Goal: Task Accomplishment & Management: Use online tool/utility

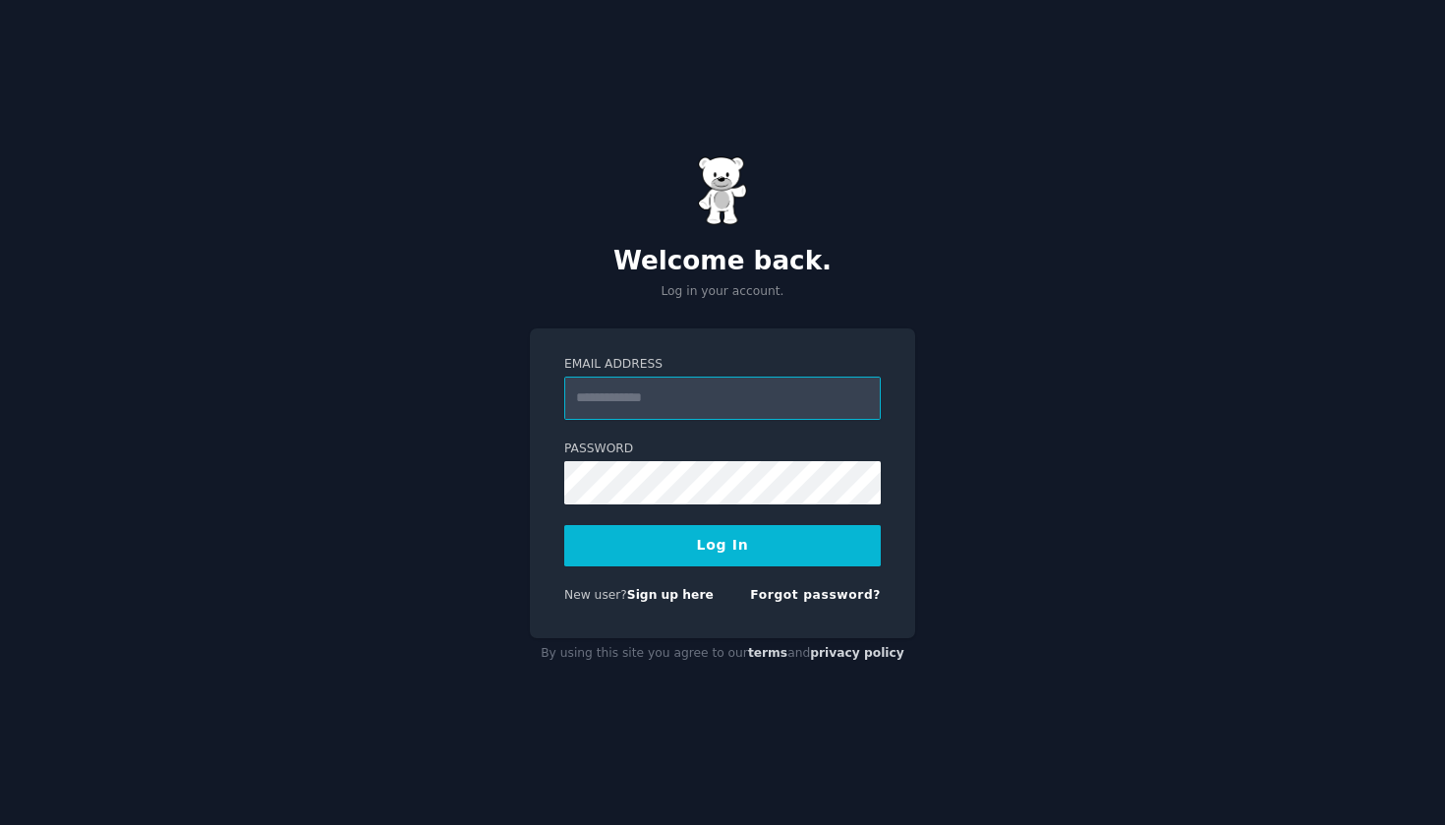
type input "**********"
click at [782, 525] on button "Log In" at bounding box center [722, 545] width 317 height 41
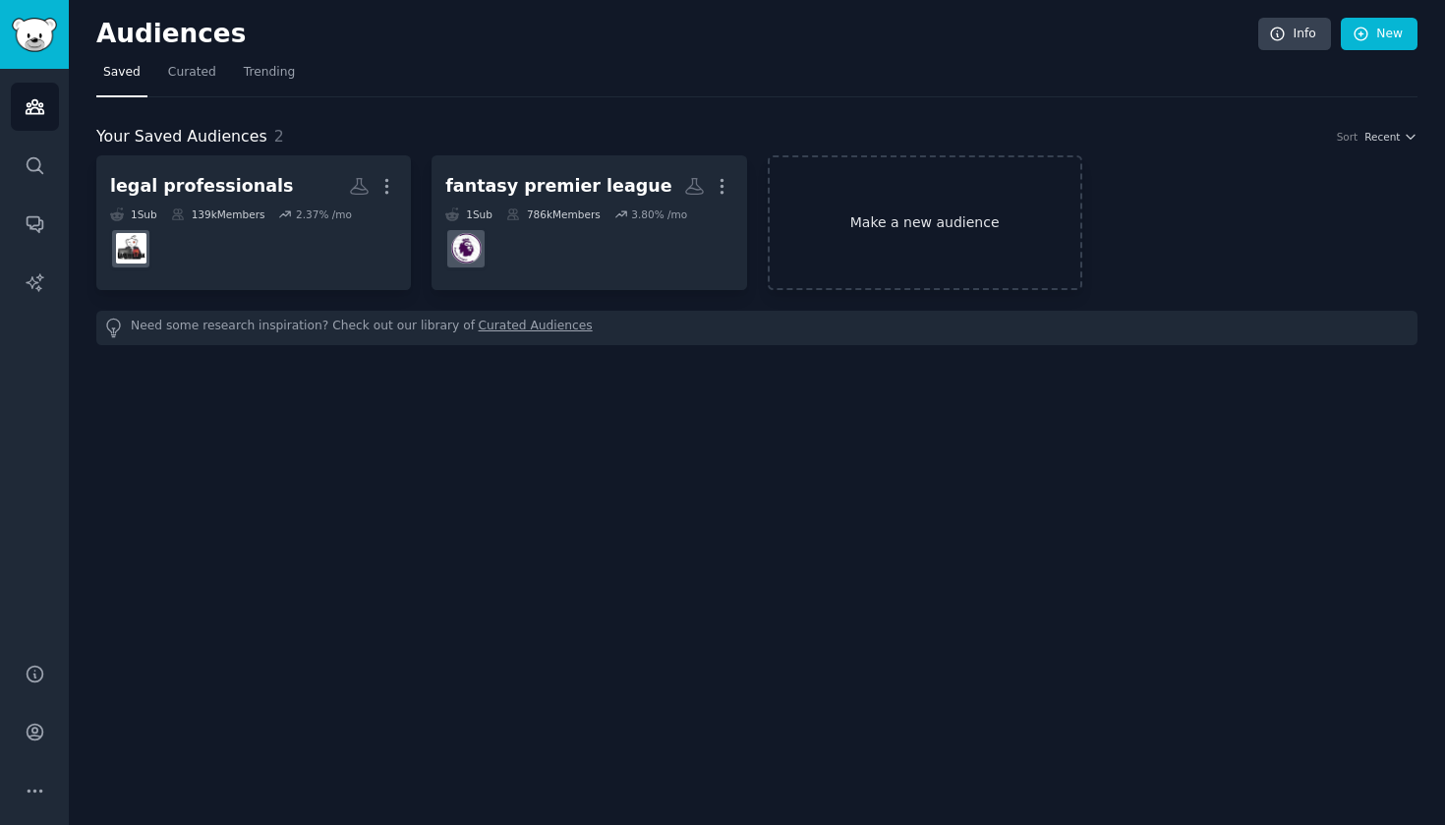
click at [886, 215] on link "Make a new audience" at bounding box center [925, 222] width 315 height 135
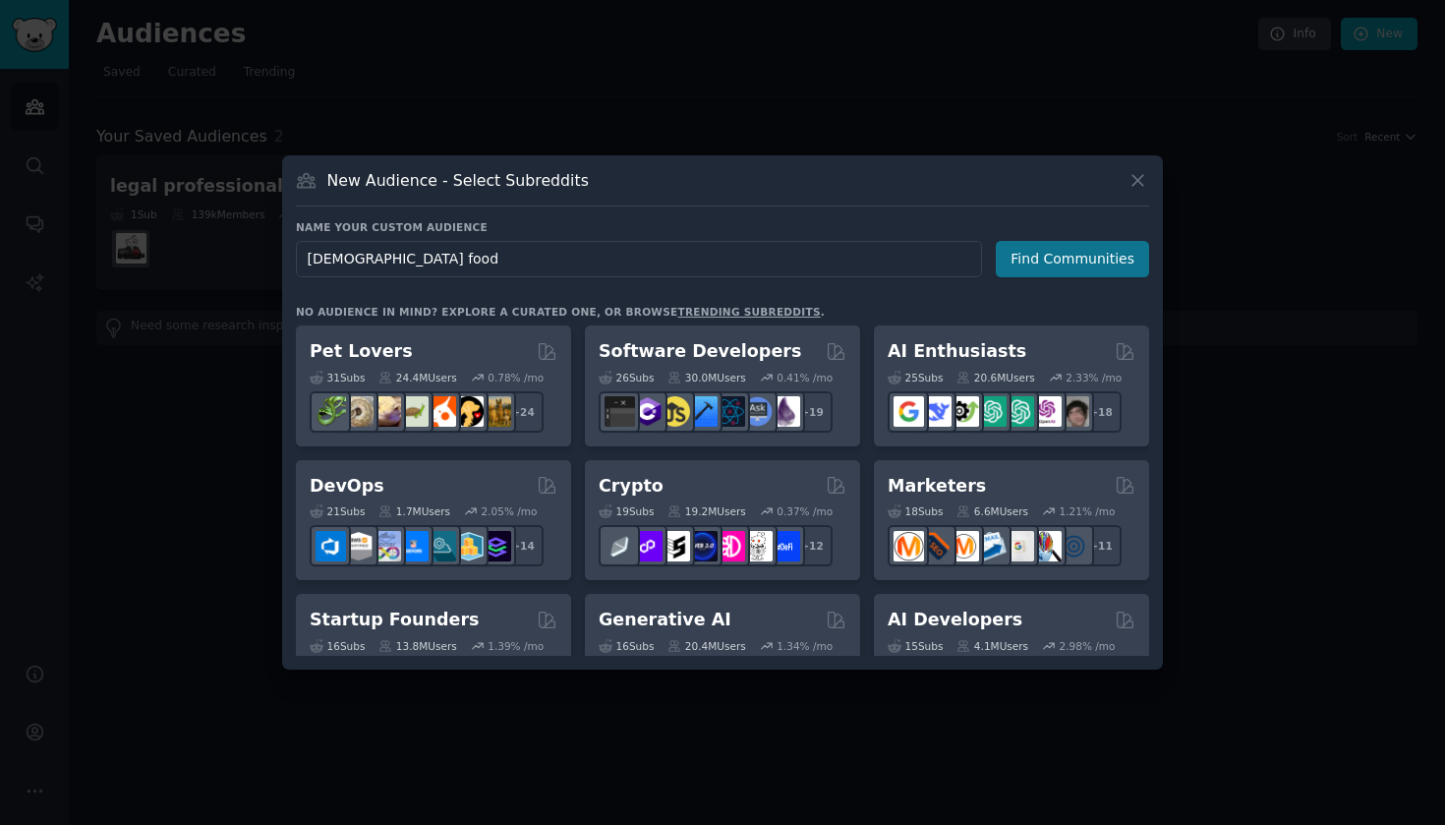
type input "halal food"
click at [1085, 248] on button "Find Communities" at bounding box center [1072, 259] width 153 height 36
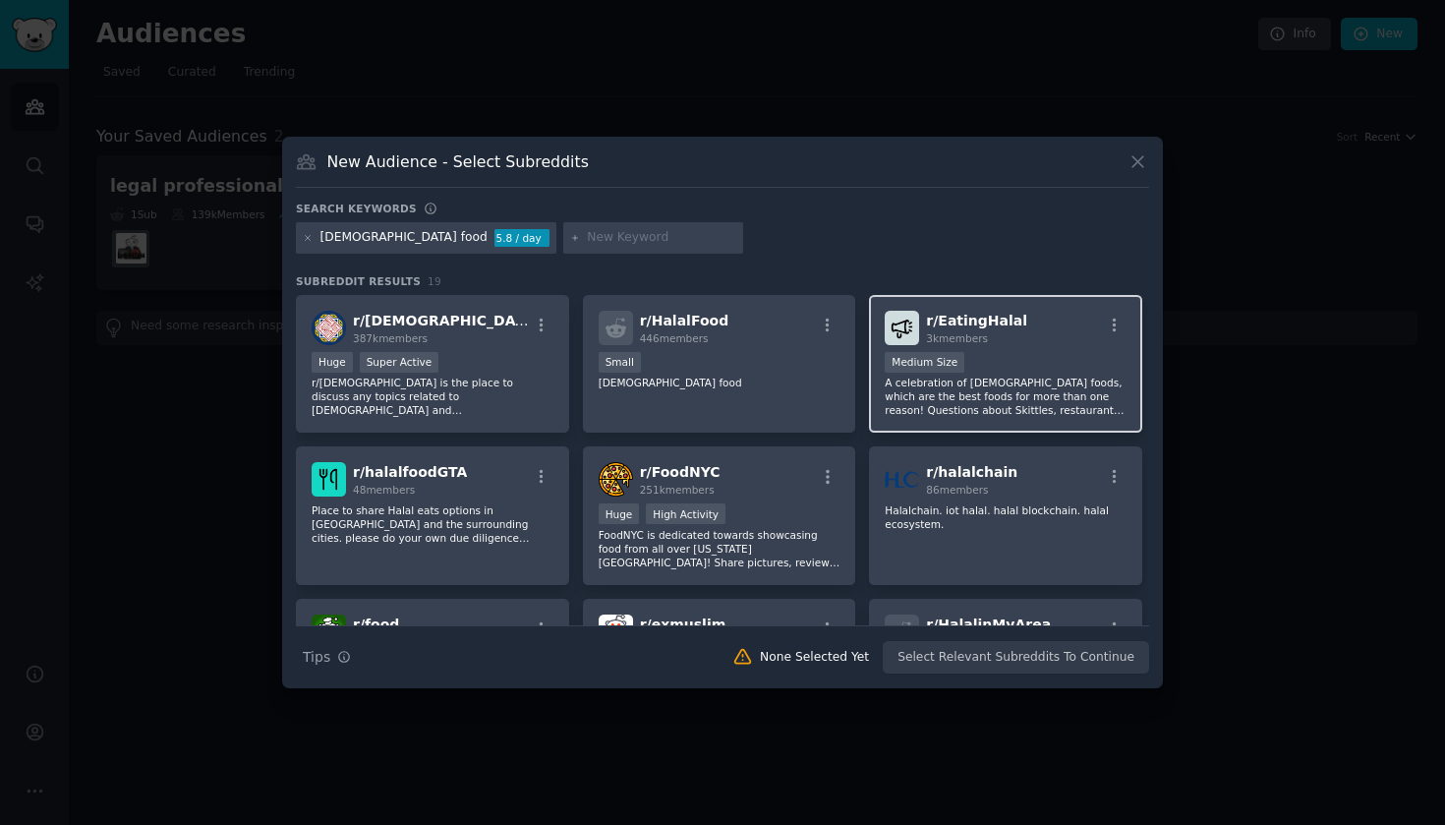
click at [1009, 388] on p "A celebration of halal foods, which are the best foods for more than one reason…" at bounding box center [1006, 396] width 242 height 41
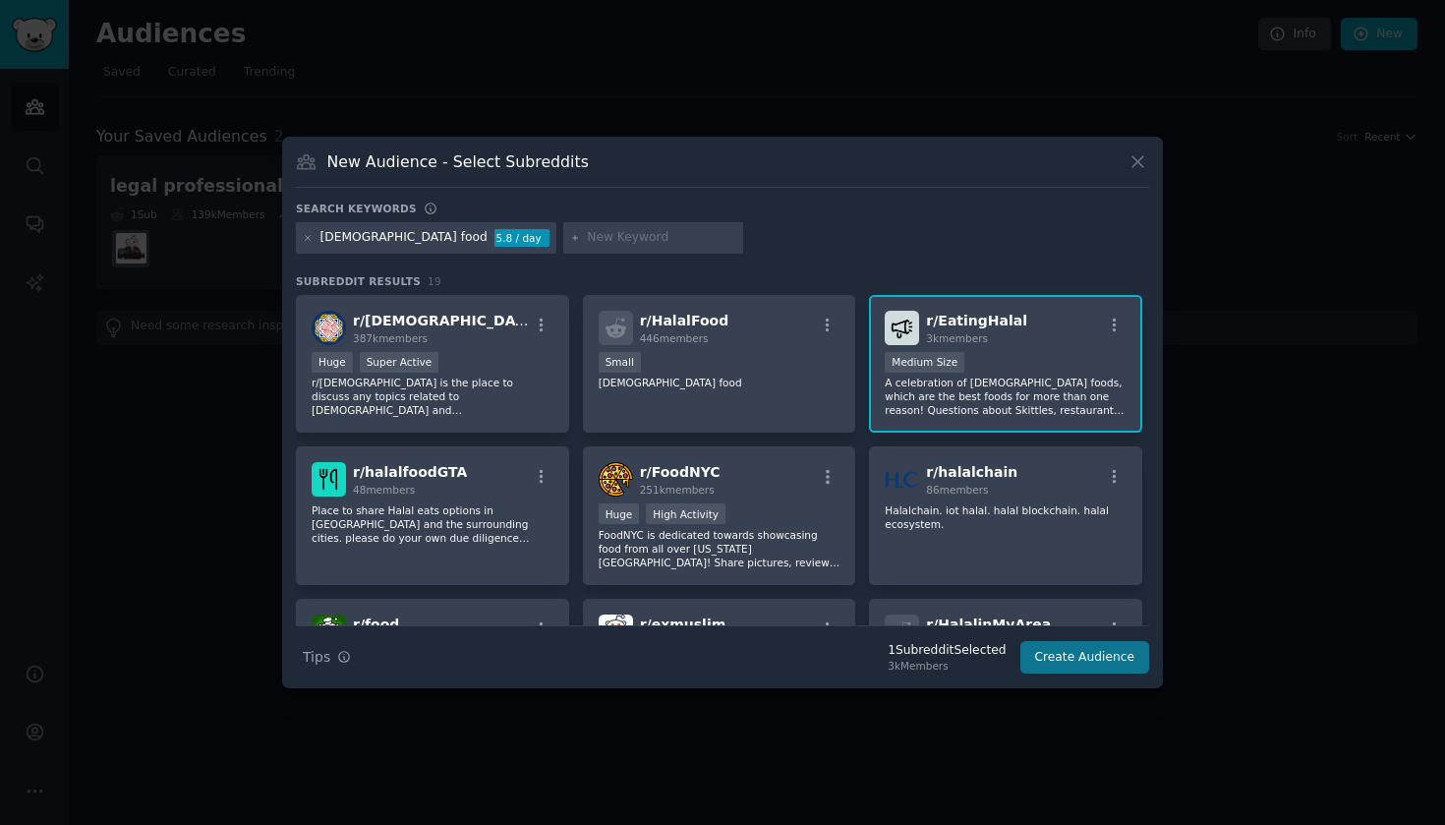
click at [1064, 665] on button "Create Audience" at bounding box center [1086, 657] width 130 height 33
drag, startPoint x: 1064, startPoint y: 665, endPoint x: 1002, endPoint y: 674, distance: 62.7
click at [1002, 674] on div "Search Tips Tips 1 Subreddit Selected 3k Members Create Audience" at bounding box center [722, 649] width 853 height 49
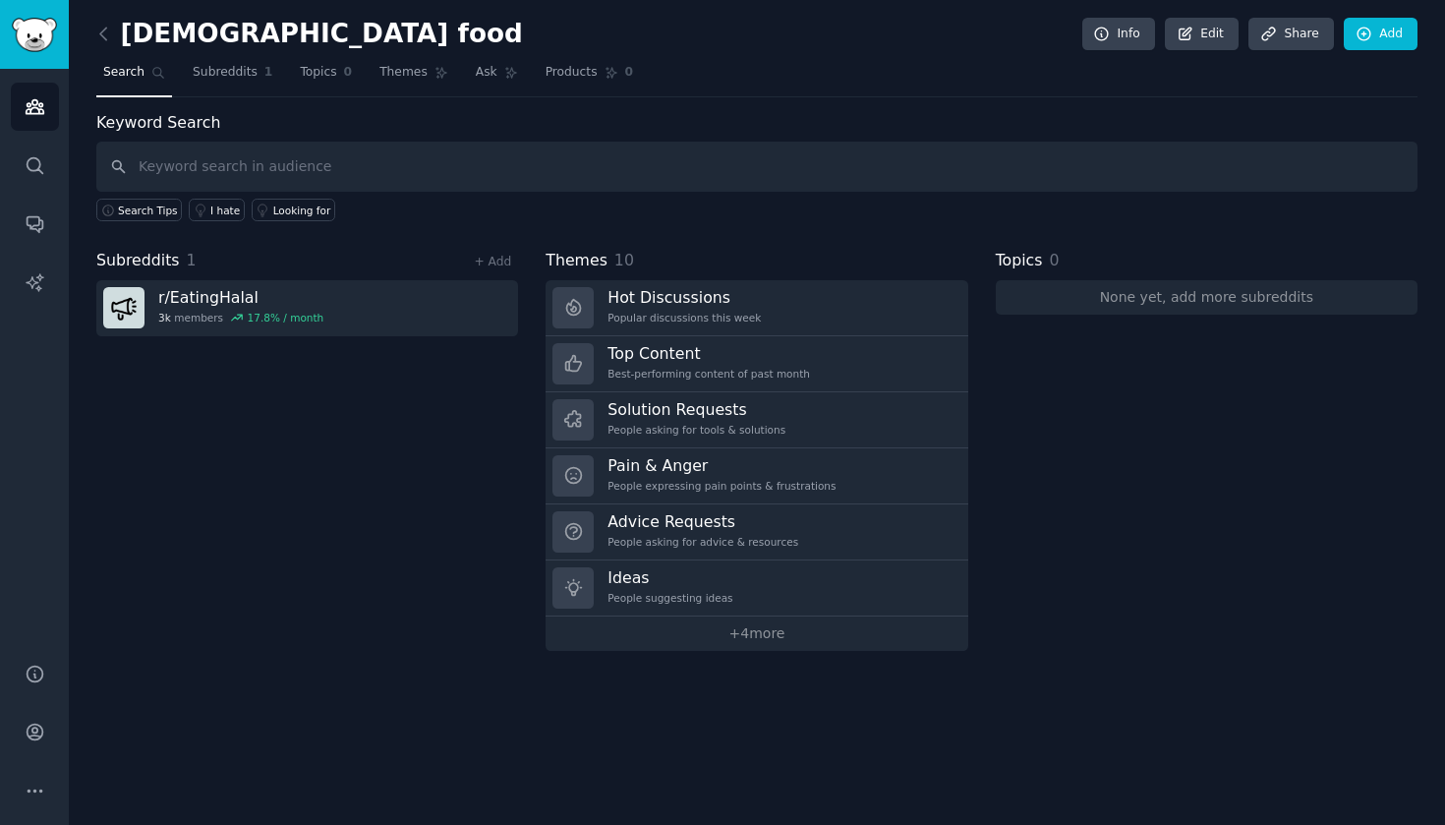
click at [805, 228] on div "Keyword Search Search Tips I hate Looking for Subreddits 1 + Add r/ EatingHalal…" at bounding box center [756, 381] width 1321 height 540
click at [353, 221] on div "Keyword Search Search Tips I hate Looking for Subreddits 1 + Add r/ EatingHalal…" at bounding box center [756, 381] width 1321 height 540
click at [113, 35] on icon at bounding box center [103, 34] width 21 height 21
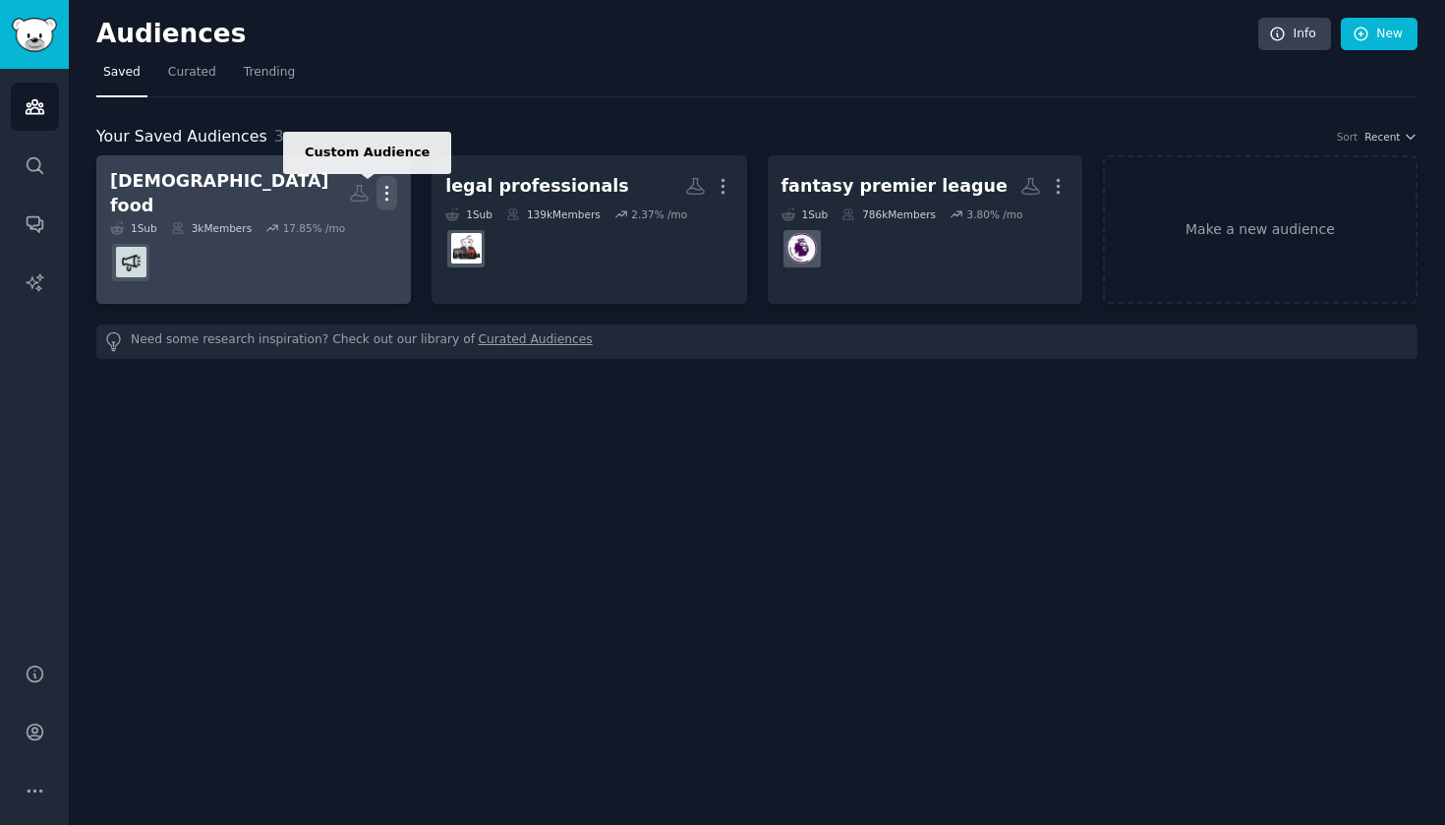
click at [389, 183] on icon "button" at bounding box center [387, 193] width 21 height 21
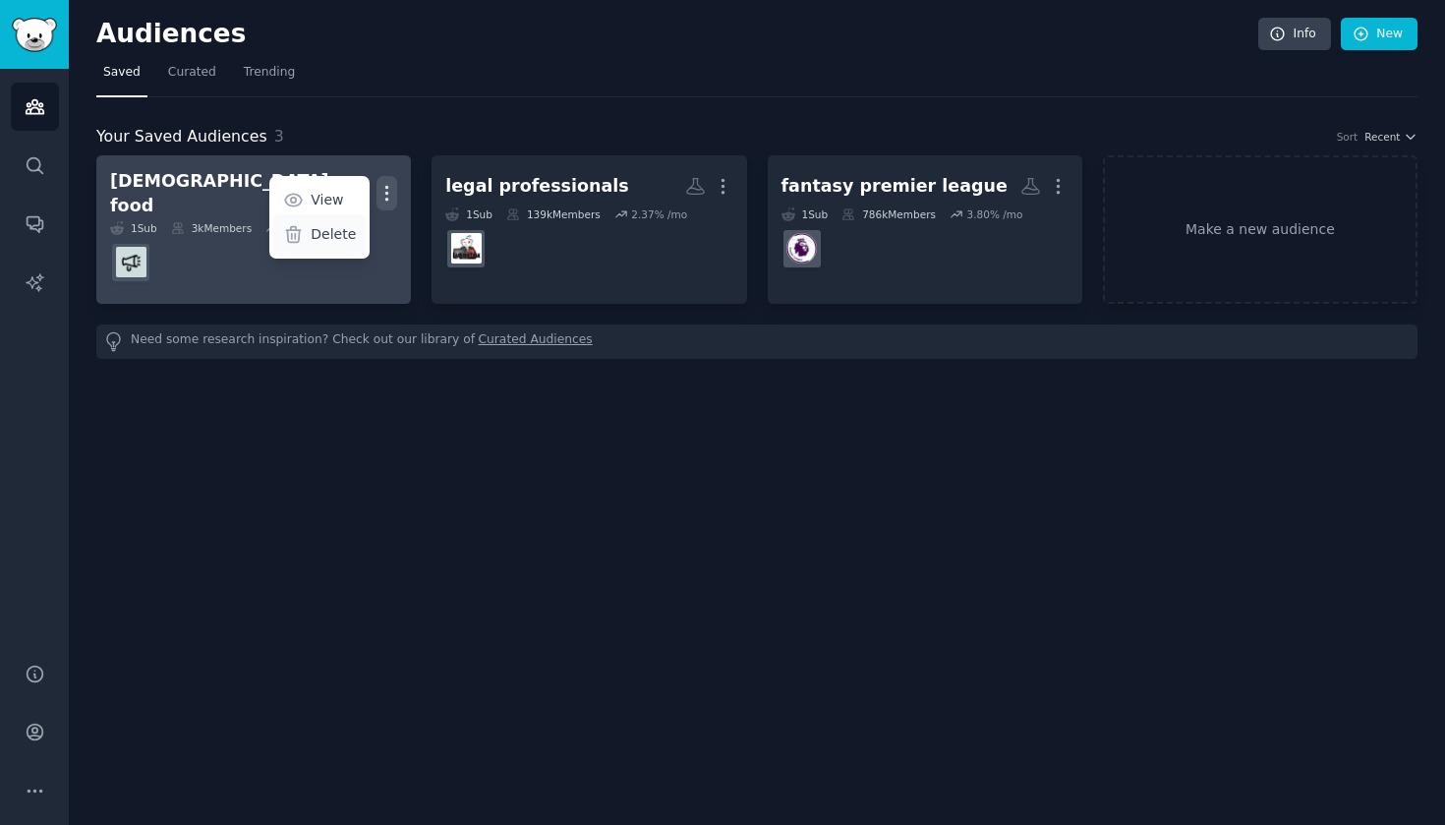
click at [343, 232] on p "Delete" at bounding box center [333, 234] width 45 height 21
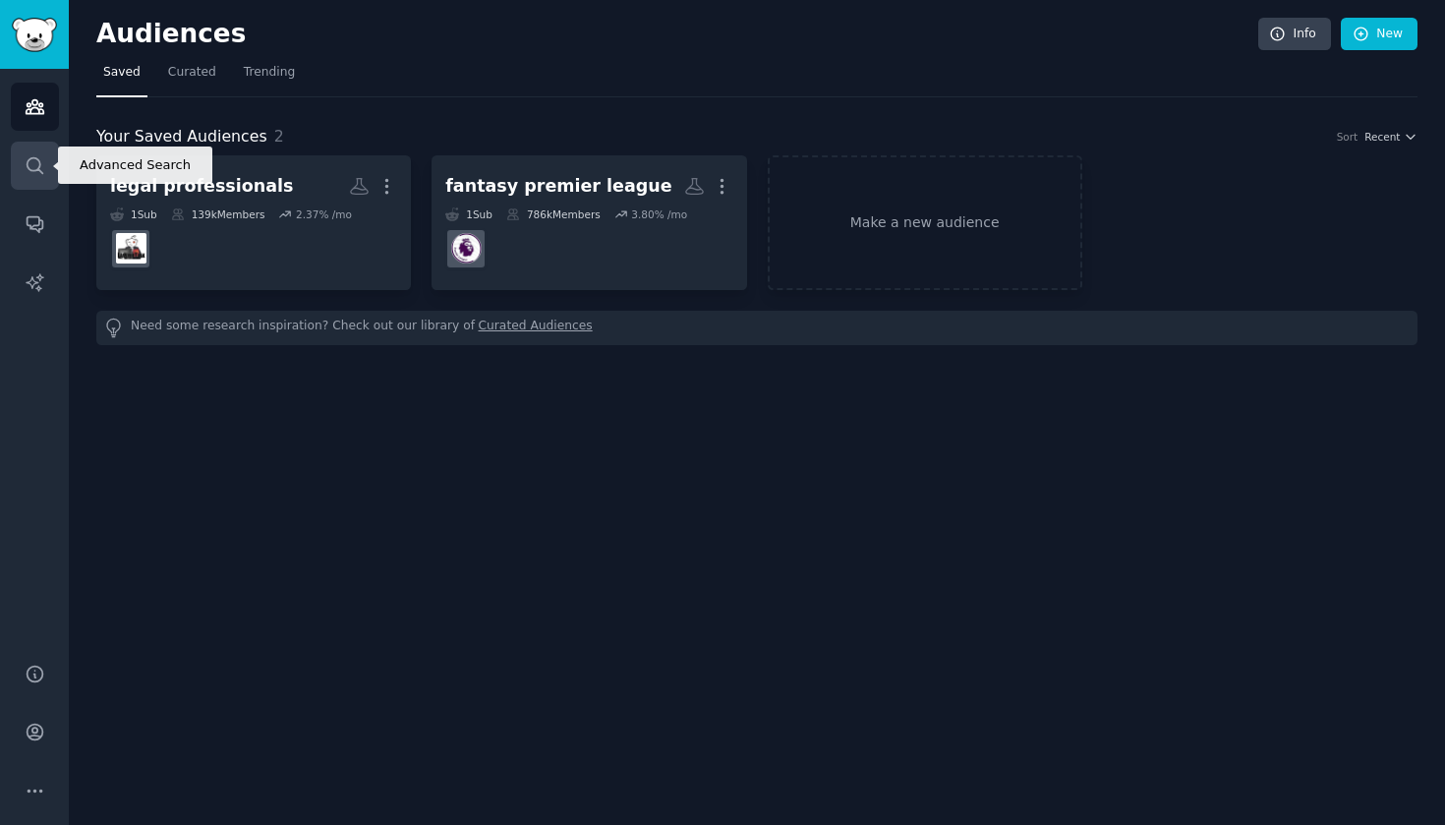
click at [39, 156] on icon "Sidebar" at bounding box center [35, 165] width 21 height 21
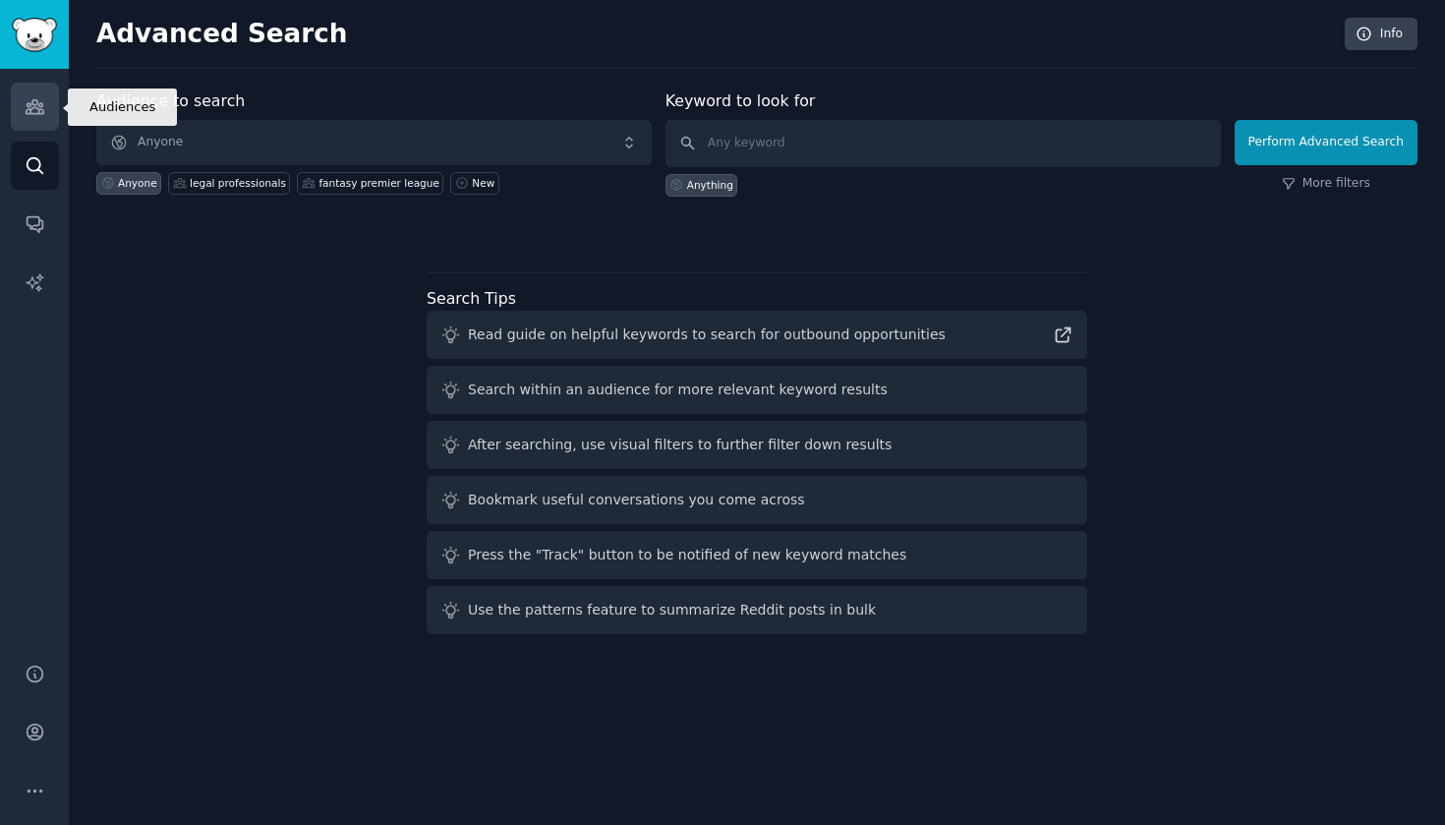
click at [39, 102] on icon "Sidebar" at bounding box center [35, 106] width 21 height 21
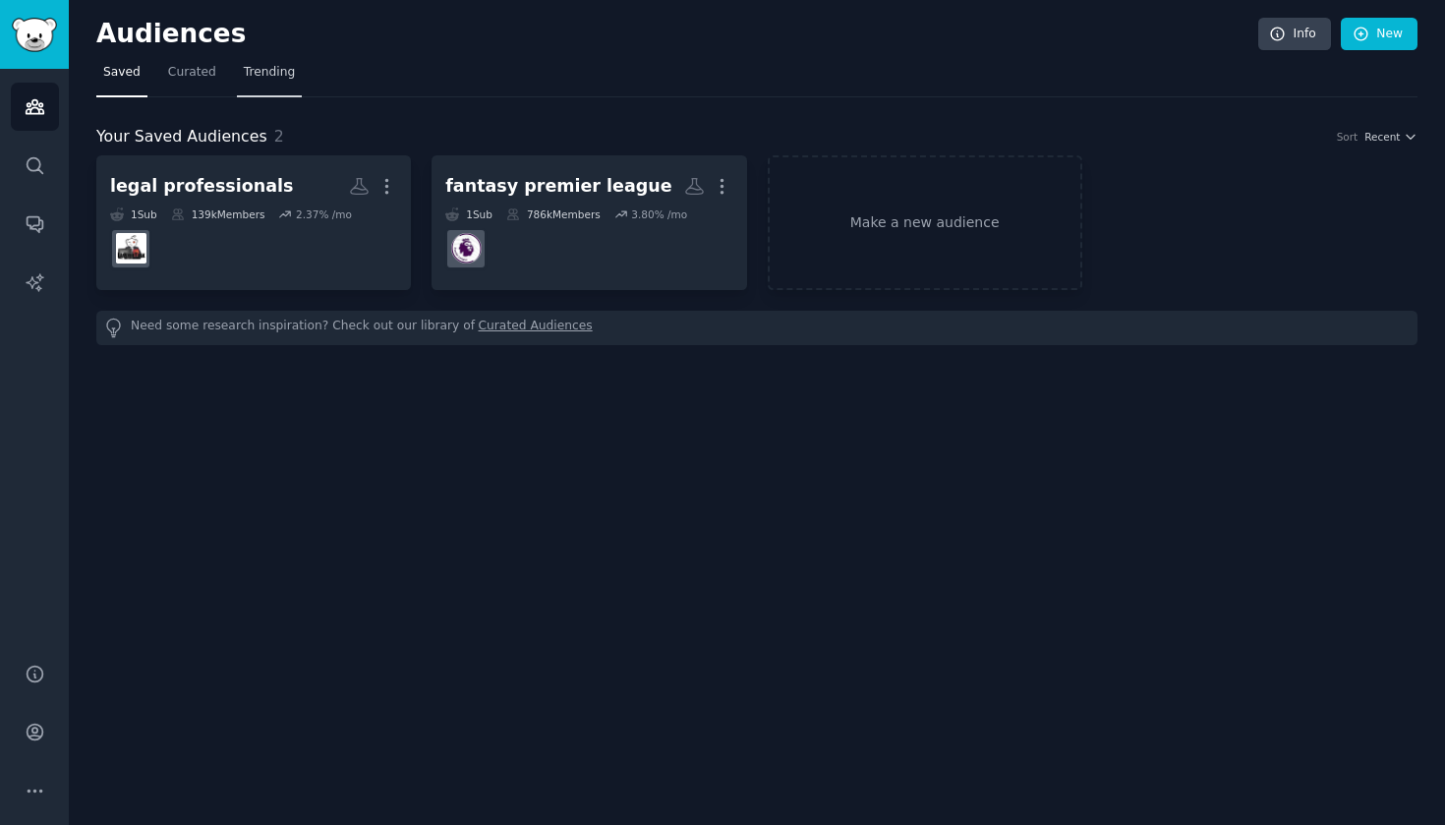
click at [269, 76] on span "Trending" at bounding box center [269, 73] width 51 height 18
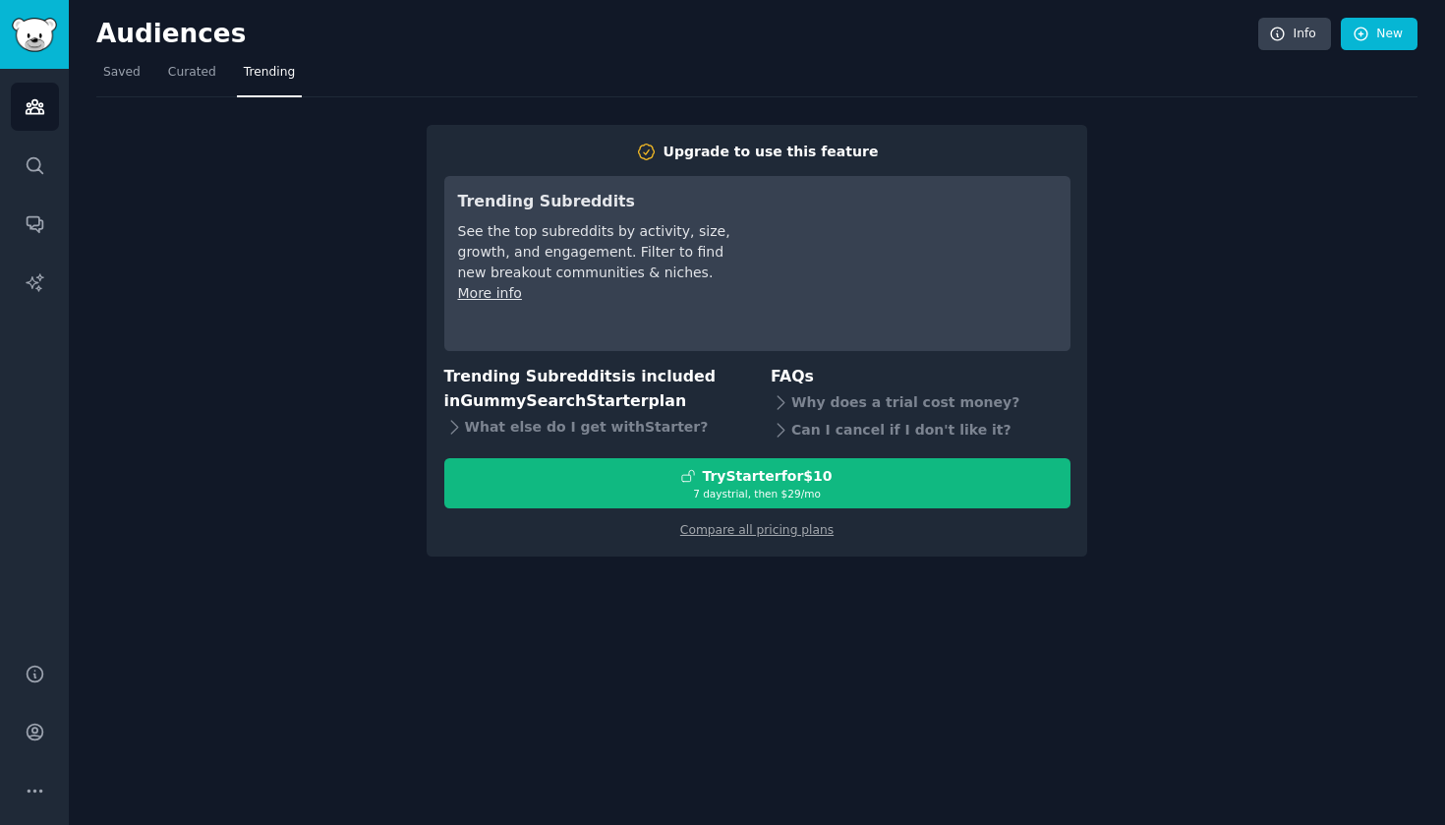
click at [91, 78] on div "Audiences Info New Saved Curated Trending Upgrade to use this feature Trending …" at bounding box center [757, 412] width 1376 height 825
click at [103, 77] on span "Saved" at bounding box center [121, 73] width 37 height 18
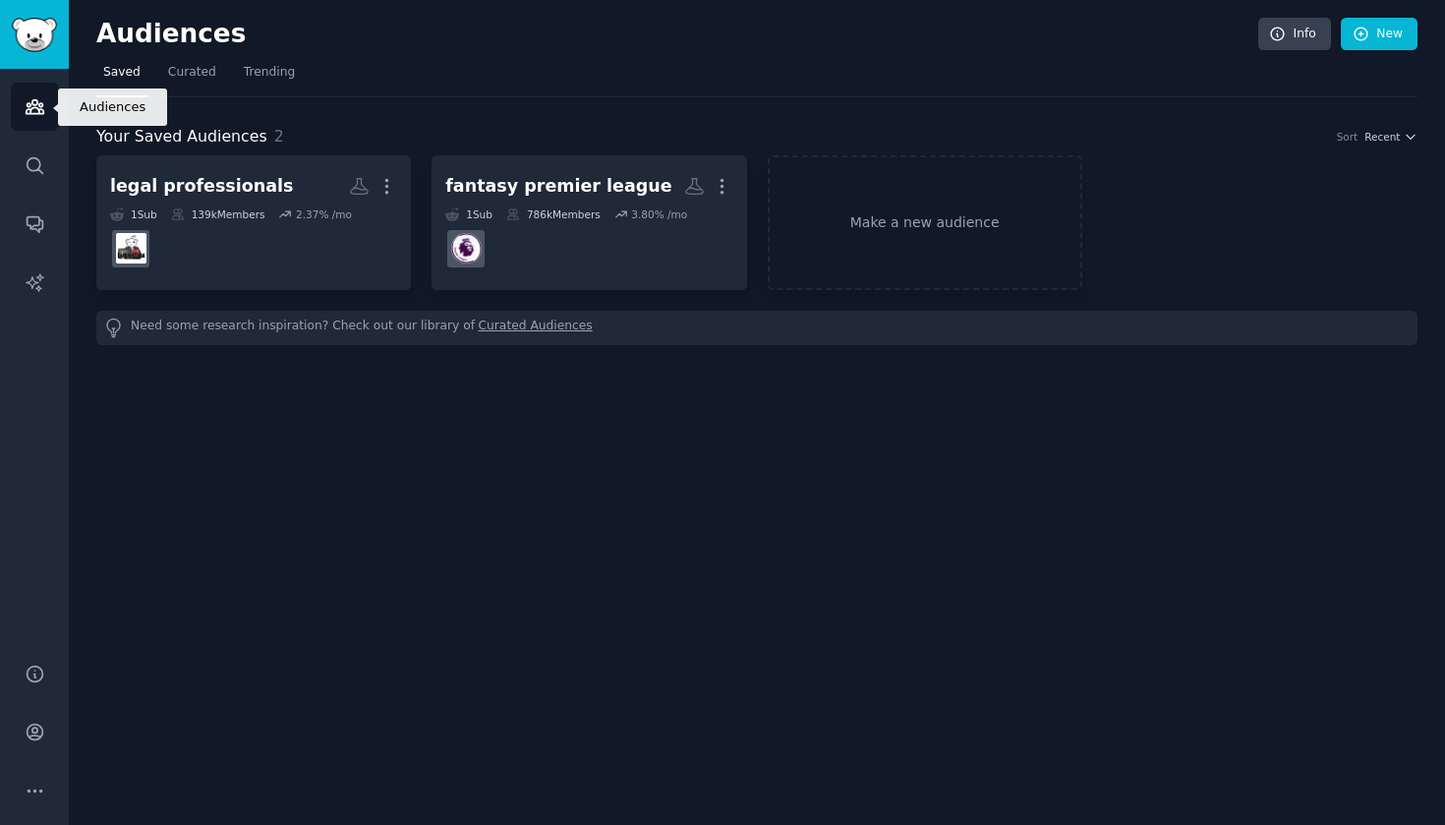
click at [41, 123] on link "Audiences" at bounding box center [35, 107] width 48 height 48
click at [204, 78] on span "Curated" at bounding box center [192, 73] width 48 height 18
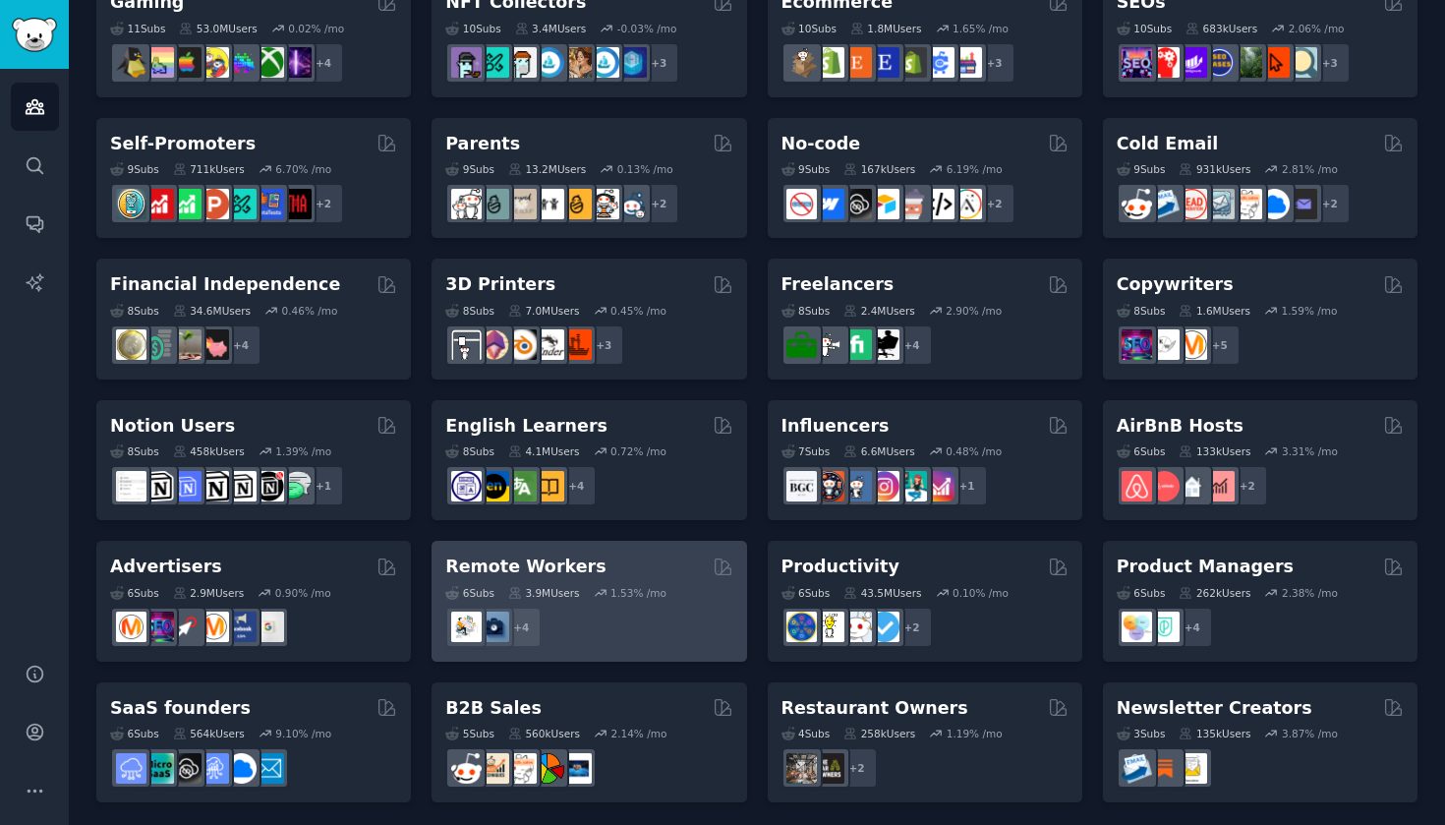
scroll to position [742, 0]
